Goal: Find specific page/section

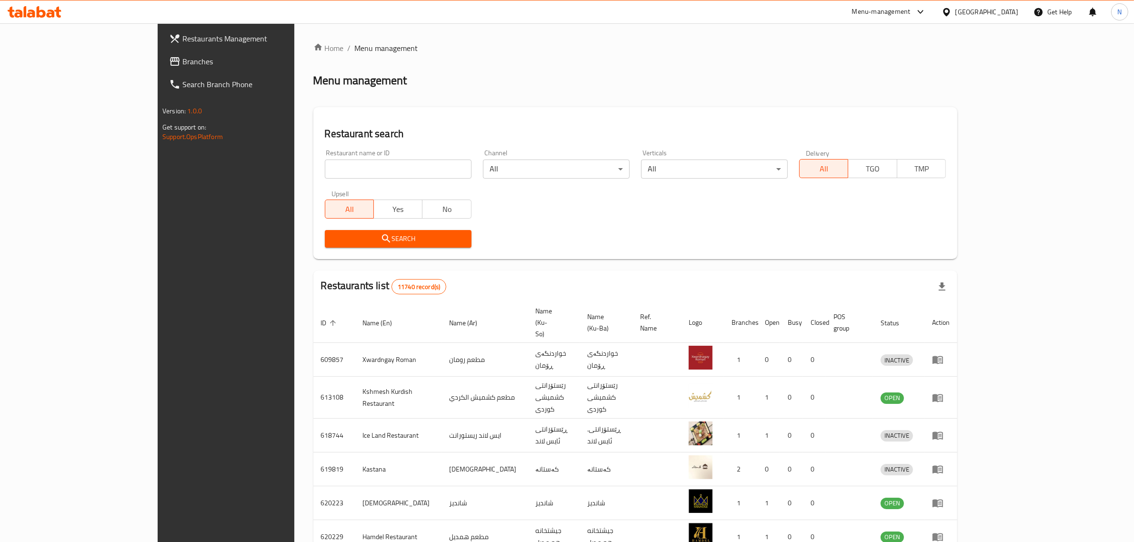
drag, startPoint x: 0, startPoint y: 0, endPoint x: 351, endPoint y: 169, distance: 389.5
click at [351, 169] on input "search" at bounding box center [398, 168] width 147 height 19
paste input "706445"
type input "706445"
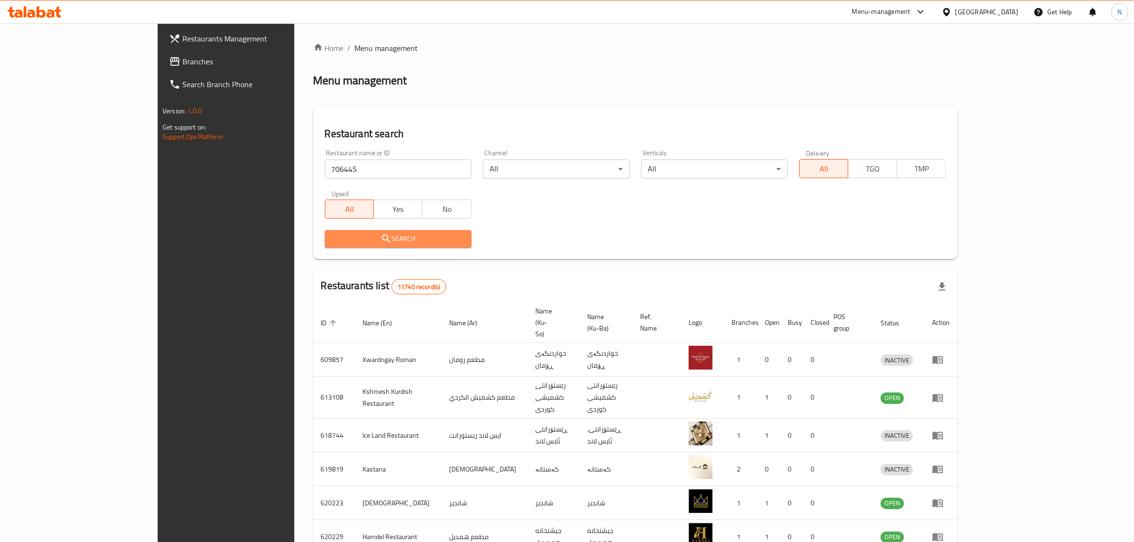
click at [383, 234] on span "Search" at bounding box center [397, 239] width 131 height 12
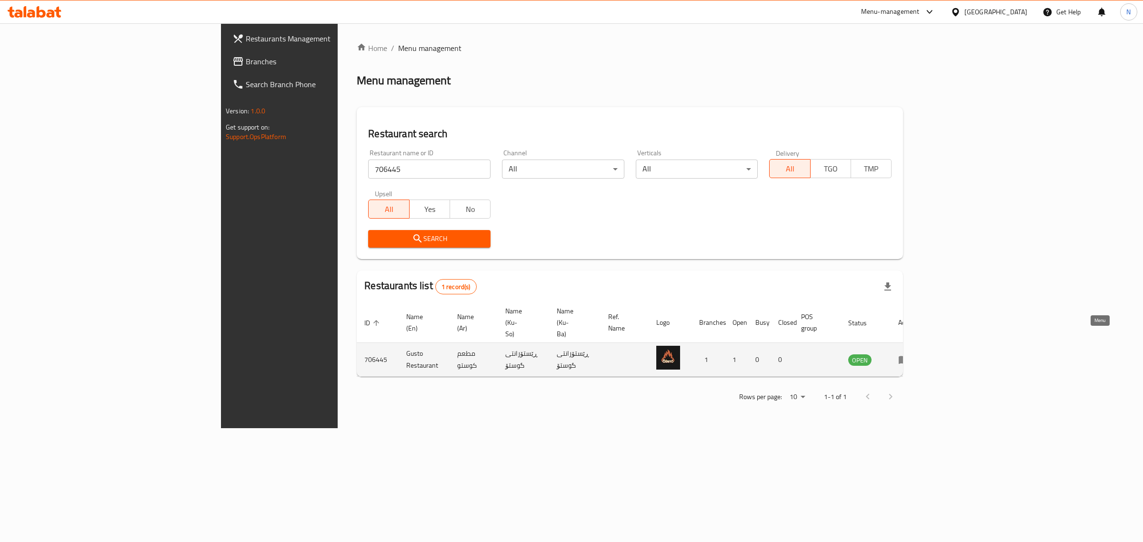
click at [916, 354] on link "enhanced table" at bounding box center [907, 359] width 18 height 11
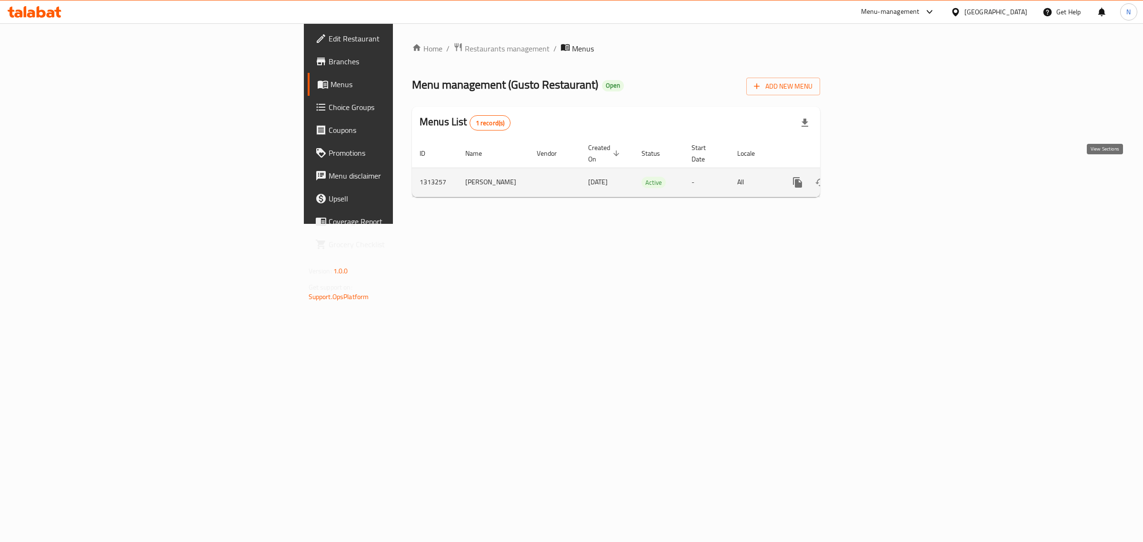
click at [877, 174] on link "enhanced table" at bounding box center [866, 182] width 23 height 23
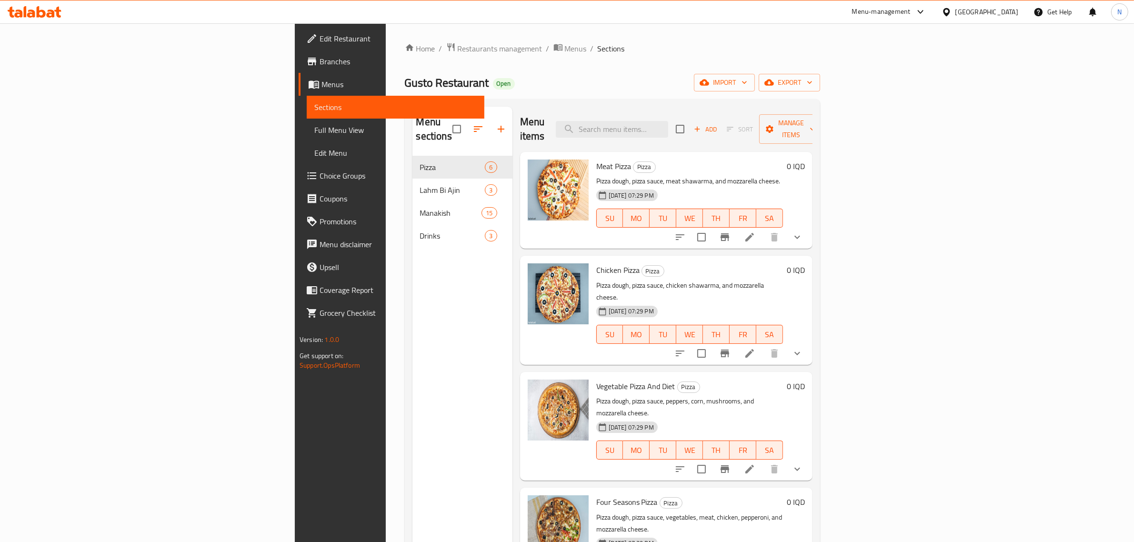
click at [319, 66] on span "Branches" at bounding box center [397, 61] width 157 height 11
